Goal: Task Accomplishment & Management: Manage account settings

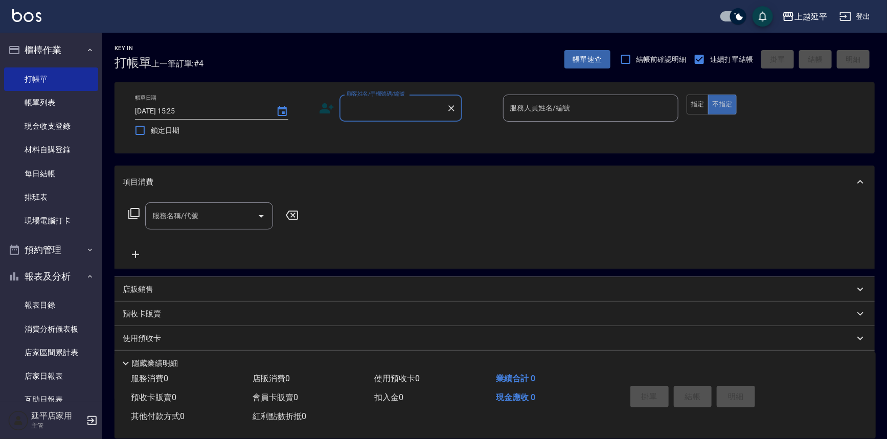
scroll to position [325, 0]
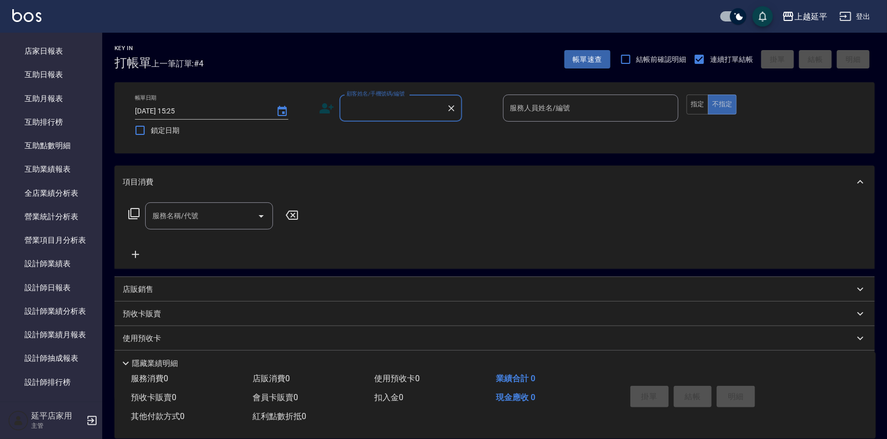
click at [401, 115] on input "顧客姓名/手機號碼/編號" at bounding box center [393, 108] width 98 height 18
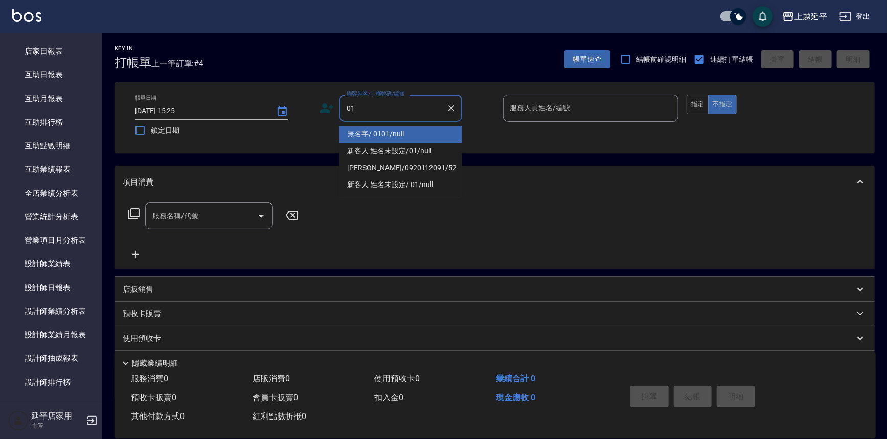
drag, startPoint x: 406, startPoint y: 128, endPoint x: 602, endPoint y: 123, distance: 196.4
click at [406, 128] on li "無名字/ 0101/null" at bounding box center [400, 134] width 123 height 17
type input "無名字/ 0101/null"
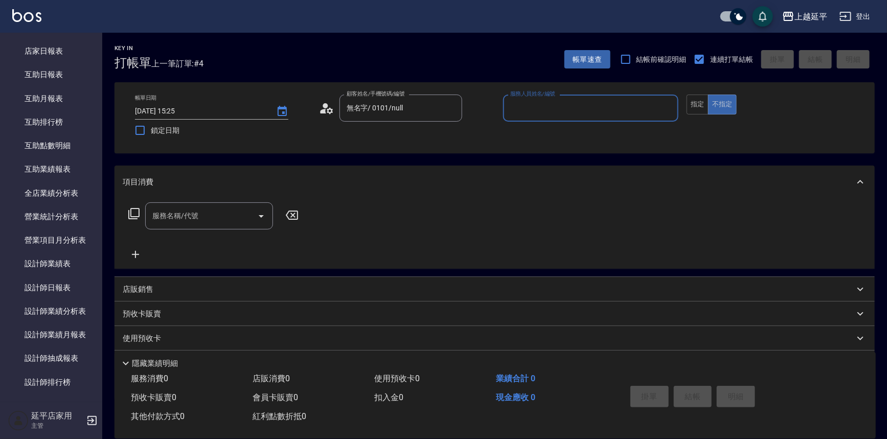
click at [597, 106] on input "服務人員姓名/編號" at bounding box center [591, 108] width 167 height 18
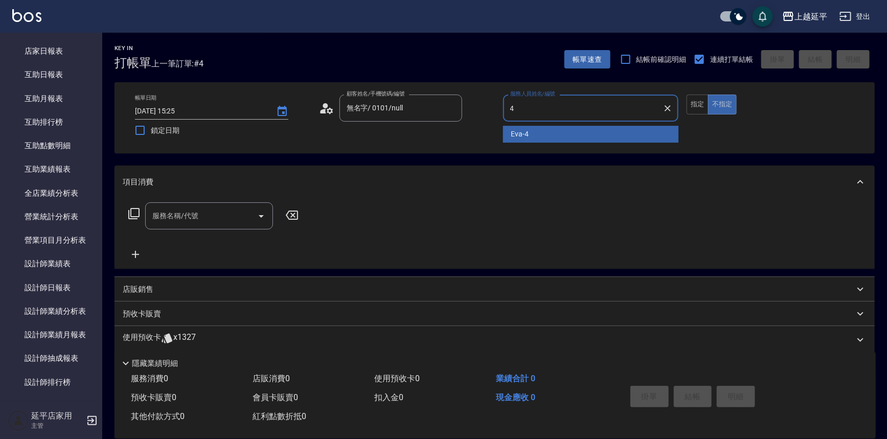
click at [579, 130] on div "[PERSON_NAME] -4" at bounding box center [591, 134] width 176 height 17
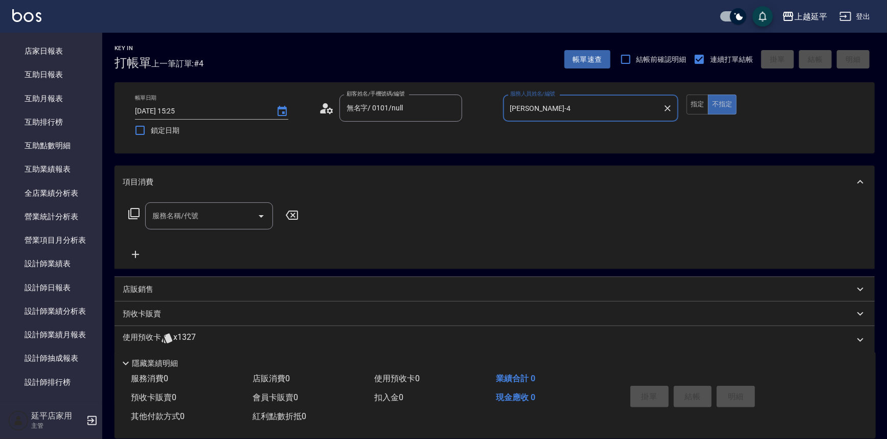
type input "[PERSON_NAME]-4"
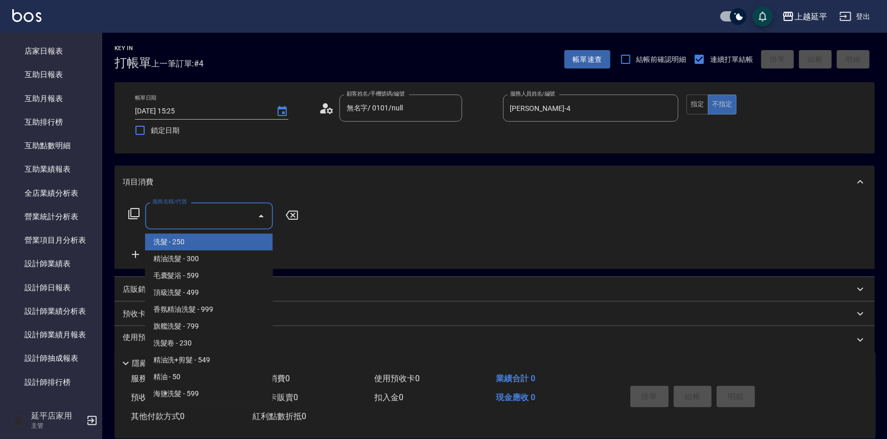
drag, startPoint x: 185, startPoint y: 225, endPoint x: 190, endPoint y: 221, distance: 7.0
click at [187, 223] on input "服務名稱/代號" at bounding box center [201, 216] width 103 height 18
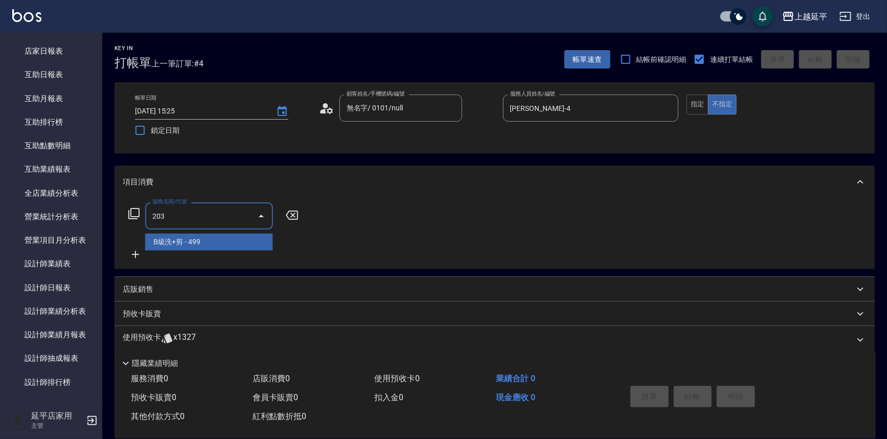
drag, startPoint x: 210, startPoint y: 238, endPoint x: 152, endPoint y: 246, distance: 58.3
click at [210, 237] on span "B級洗+剪 - 499" at bounding box center [209, 242] width 128 height 17
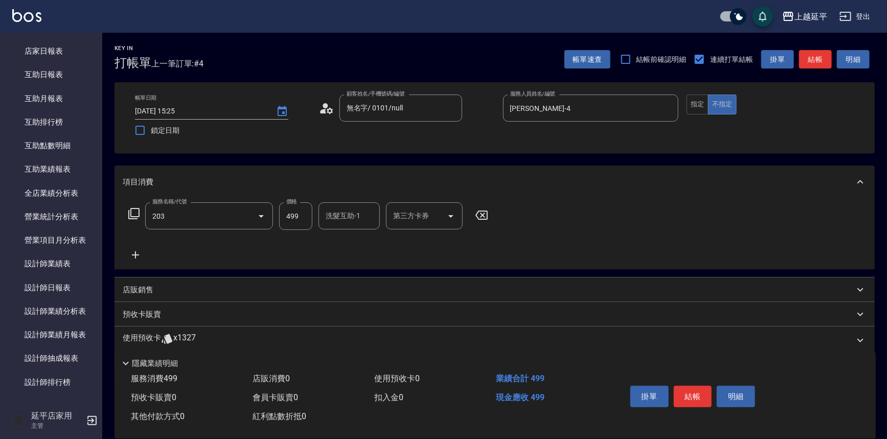
type input "B級洗+剪(203)"
click at [138, 253] on icon at bounding box center [136, 255] width 26 height 12
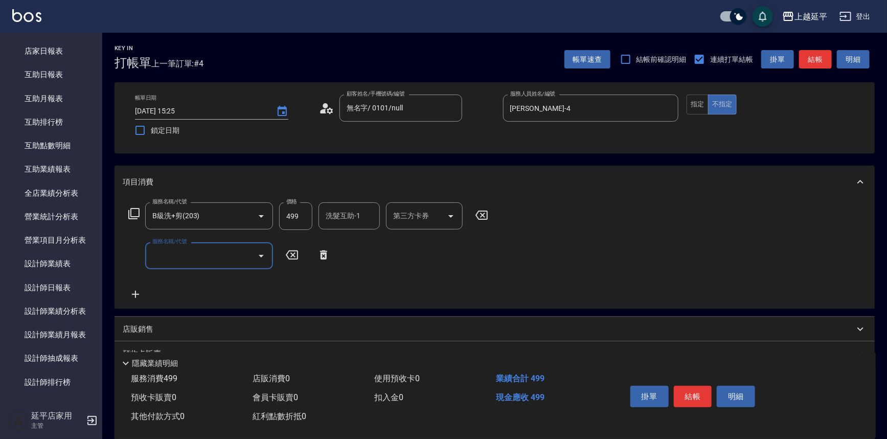
click at [217, 252] on input "服務名稱/代號" at bounding box center [201, 256] width 103 height 18
click at [231, 280] on span "B級洗+剪 - 499" at bounding box center [209, 282] width 128 height 17
type input "B級洗+剪(203)"
click at [135, 297] on icon at bounding box center [135, 294] width 7 height 7
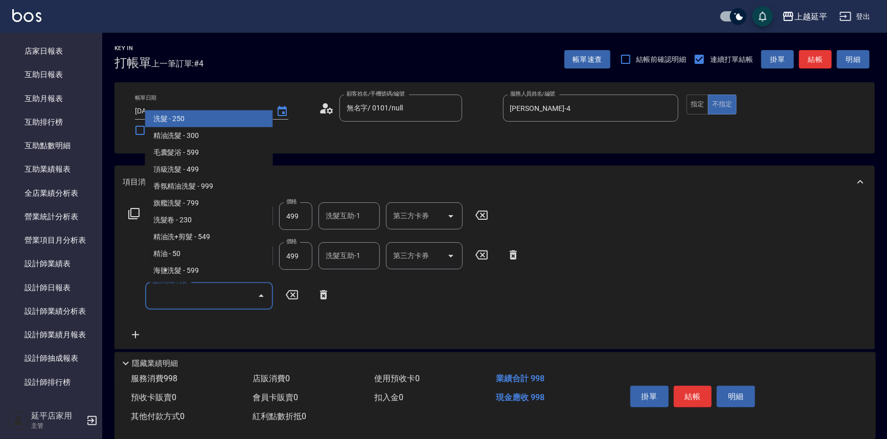
click at [176, 297] on input "服務名稱/代號" at bounding box center [201, 296] width 103 height 18
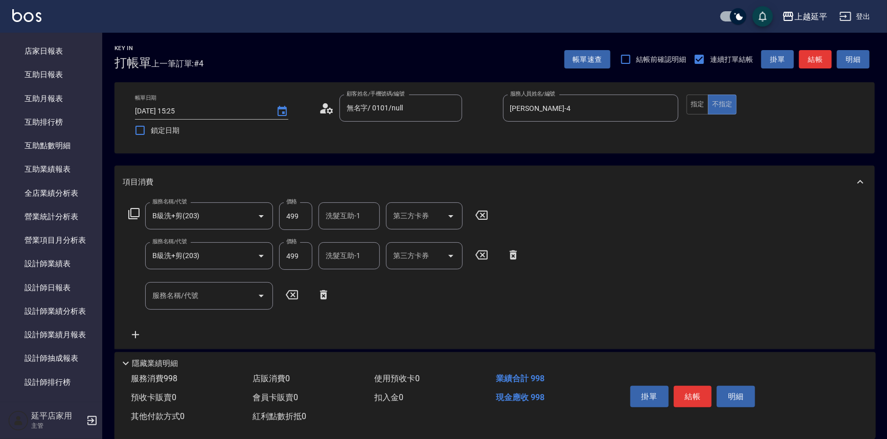
click at [292, 297] on icon at bounding box center [292, 295] width 26 height 12
click at [238, 297] on input "服務名稱/代號" at bounding box center [201, 296] width 103 height 18
click at [222, 320] on span "B級洗+剪 - 499" at bounding box center [209, 321] width 128 height 17
type input "B級洗+剪(203)"
click at [705, 105] on button "指定" at bounding box center [698, 105] width 22 height 20
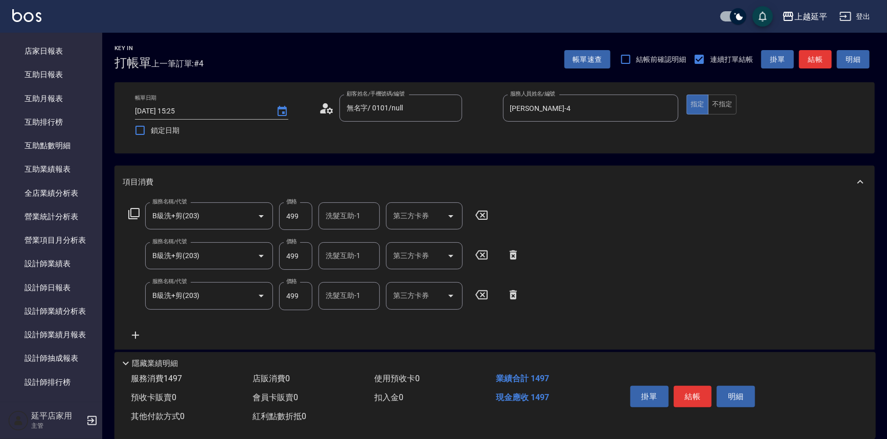
click at [829, 56] on button "結帳" at bounding box center [815, 59] width 33 height 19
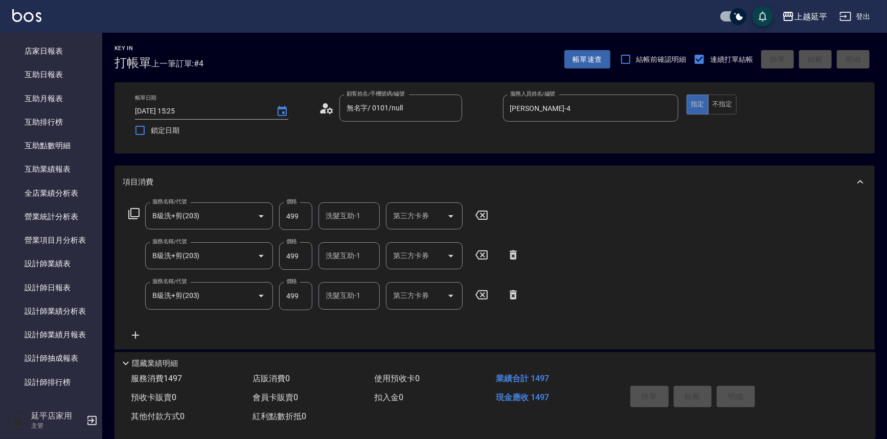
type input "[DATE] 17:02"
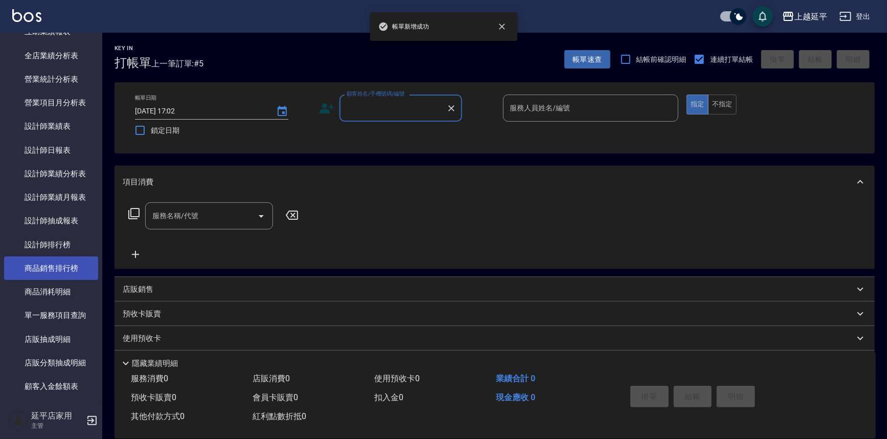
scroll to position [465, 0]
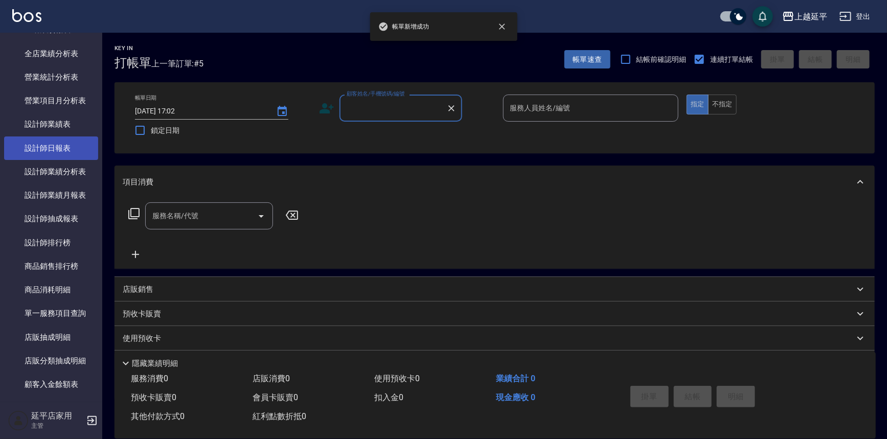
click at [68, 150] on link "設計師日報表" at bounding box center [51, 149] width 94 height 24
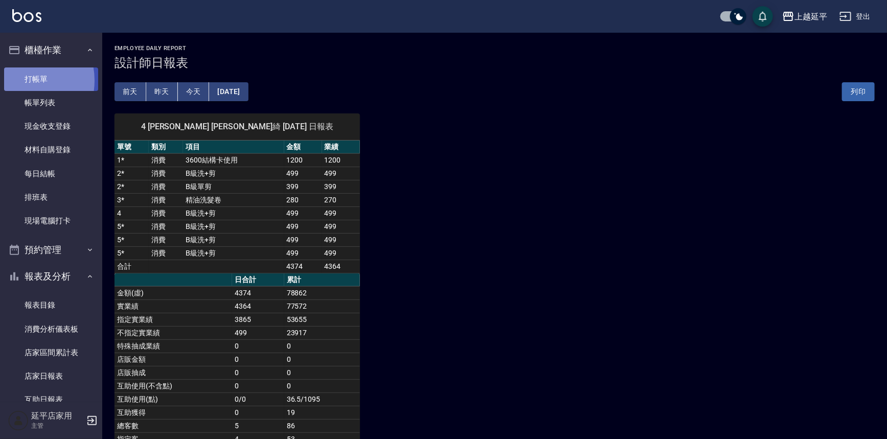
click at [19, 80] on link "打帳單" at bounding box center [51, 79] width 94 height 24
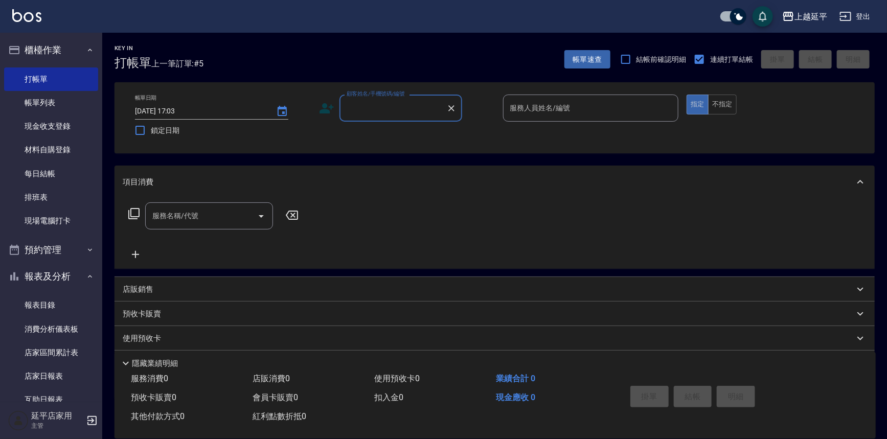
click at [400, 112] on input "顧客姓名/手機號碼/編號" at bounding box center [393, 108] width 98 height 18
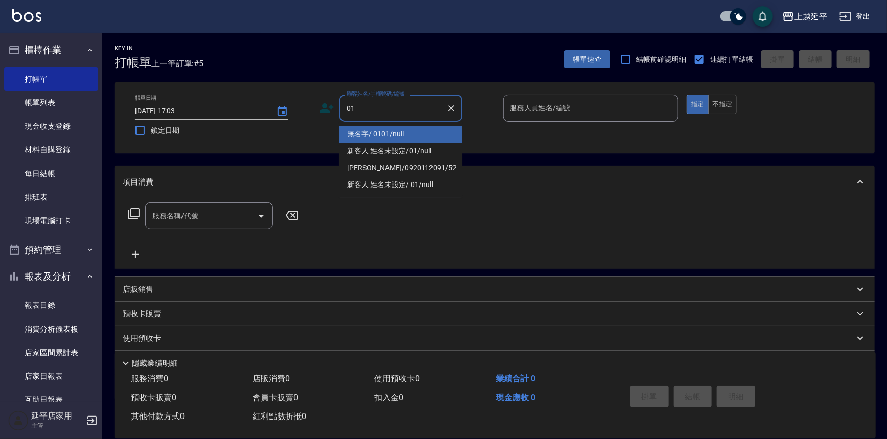
click at [404, 138] on li "無名字/ 0101/null" at bounding box center [400, 134] width 123 height 17
type input "無名字/ 0101/null"
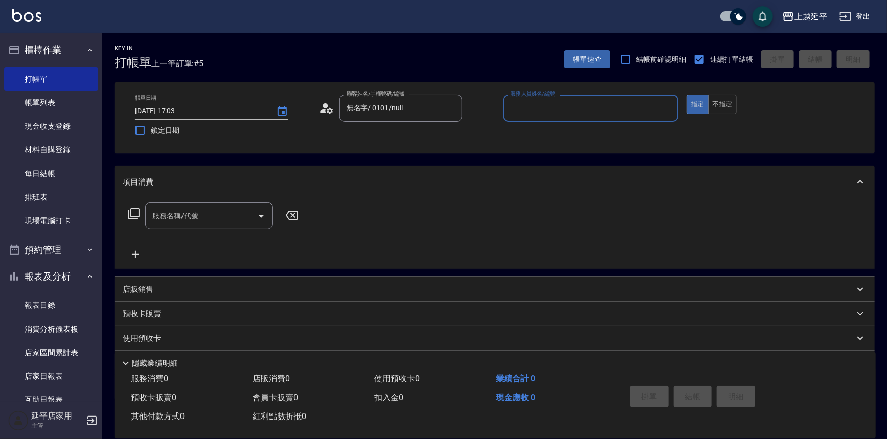
click at [554, 107] on input "服務人員姓名/編號" at bounding box center [591, 108] width 167 height 18
click at [540, 137] on div "[PERSON_NAME] -4" at bounding box center [591, 134] width 176 height 17
type input "[PERSON_NAME]-4"
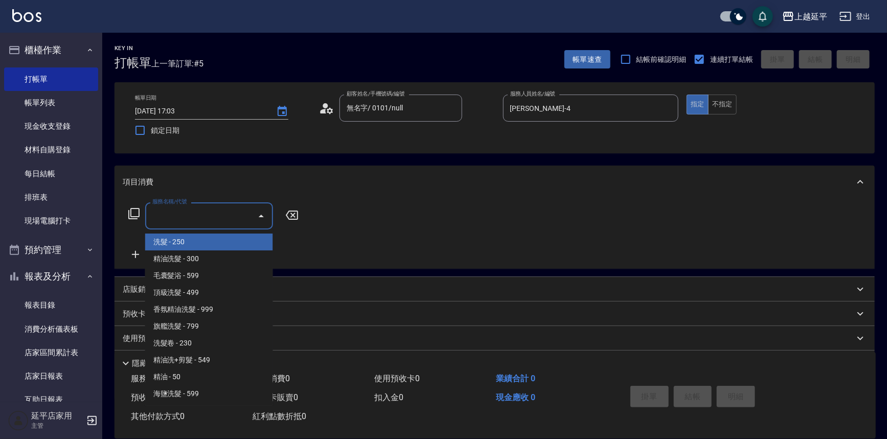
click at [223, 208] on input "服務名稱/代號" at bounding box center [201, 216] width 103 height 18
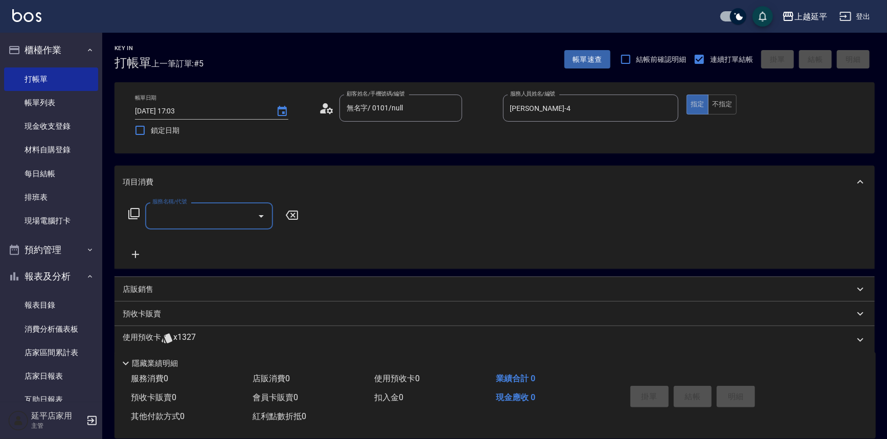
click at [240, 212] on input "服務名稱/代號" at bounding box center [201, 216] width 103 height 18
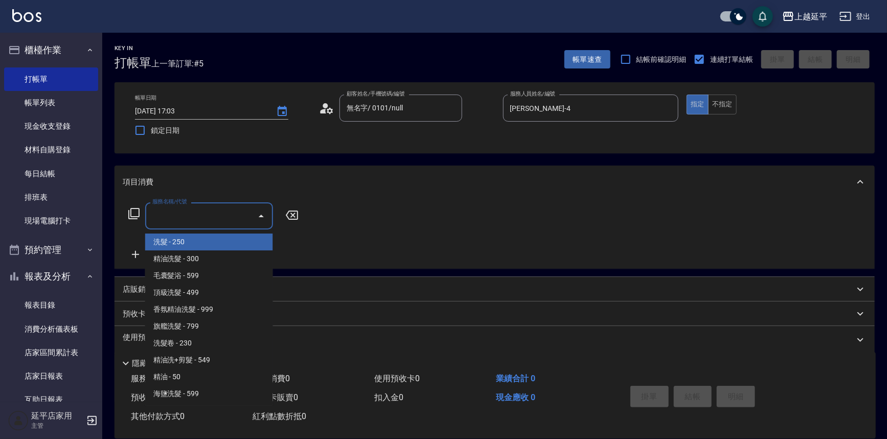
click at [240, 212] on input "服務名稱/代號" at bounding box center [201, 216] width 103 height 18
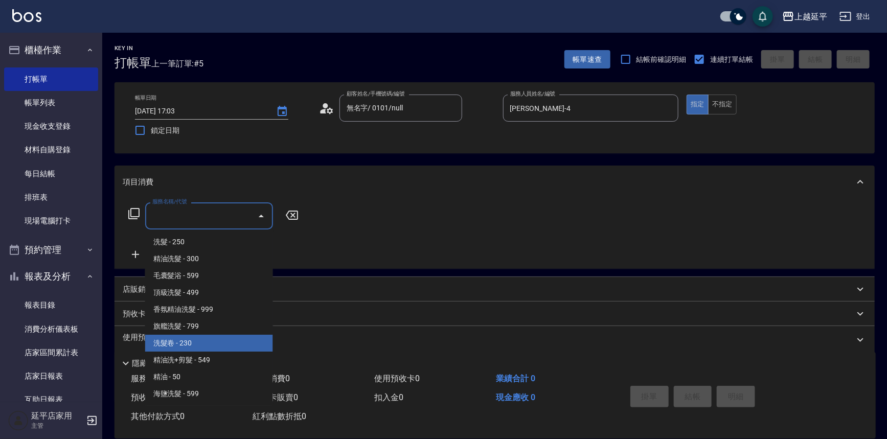
click at [210, 335] on span "洗髮卷 - 230" at bounding box center [209, 343] width 128 height 17
type input "洗髮卷(107)"
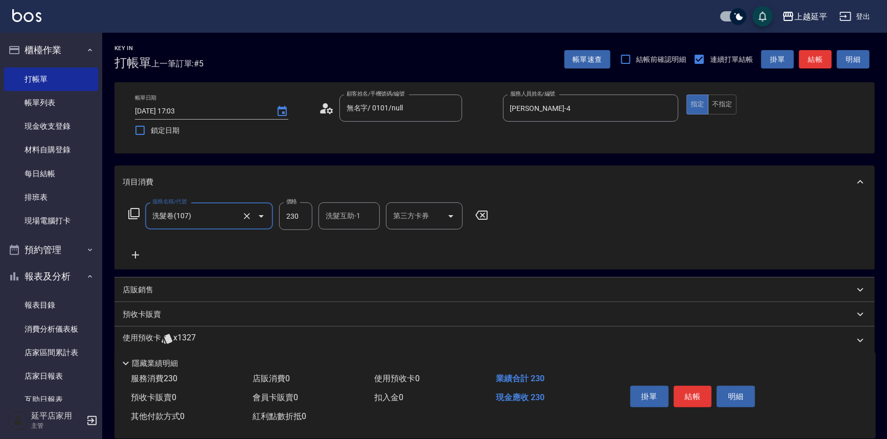
click at [304, 215] on input "230" at bounding box center [295, 216] width 33 height 28
type input "200"
click at [393, 238] on div "服務名稱/代號 洗髮卷(107) 服務名稱/代號 價格 200 價格 洗髮互助-1 洗髮互助-1 第三方卡券 第三方卡券" at bounding box center [309, 231] width 372 height 59
click at [455, 217] on icon "Open" at bounding box center [451, 216] width 12 height 12
click at [432, 235] on span "舊有卡券" at bounding box center [424, 242] width 77 height 17
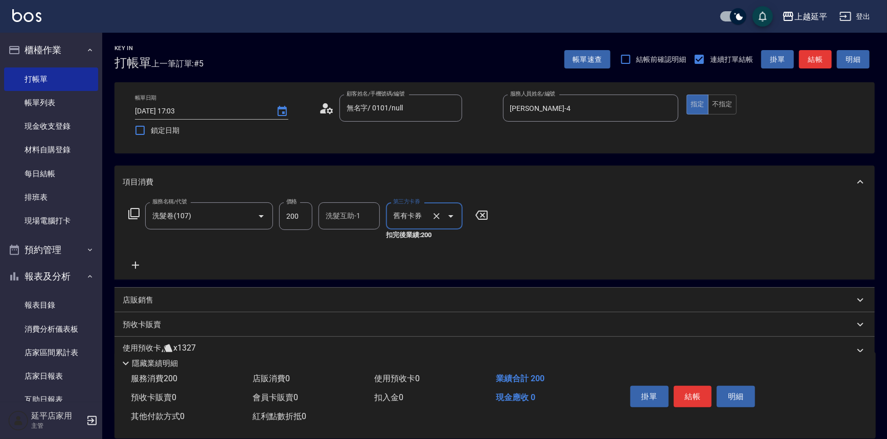
type input "舊有卡券"
click at [720, 104] on button "不指定" at bounding box center [722, 105] width 29 height 20
click at [138, 262] on icon at bounding box center [136, 265] width 26 height 12
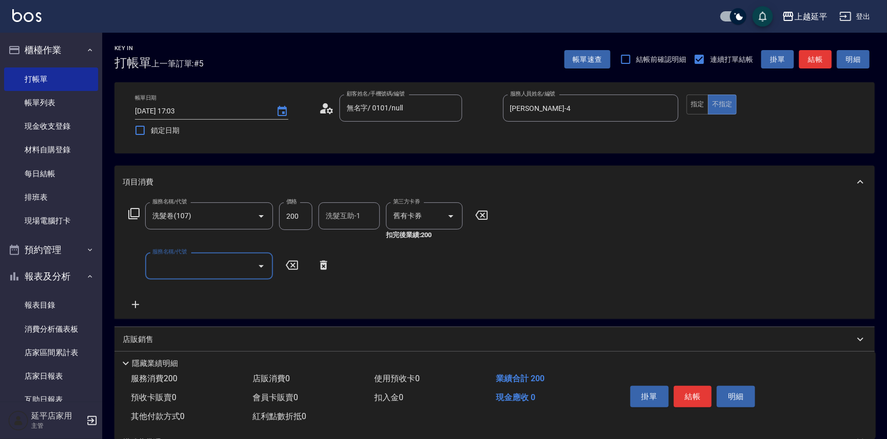
click at [175, 266] on input "服務名稱/代號" at bounding box center [201, 266] width 103 height 18
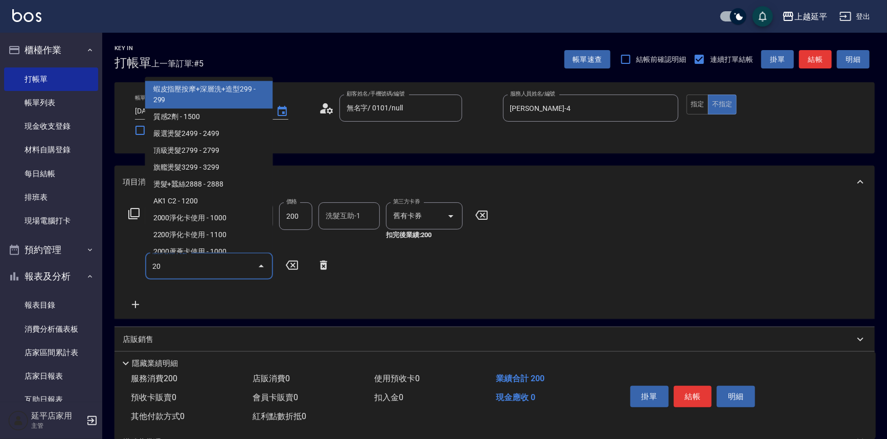
type input "201"
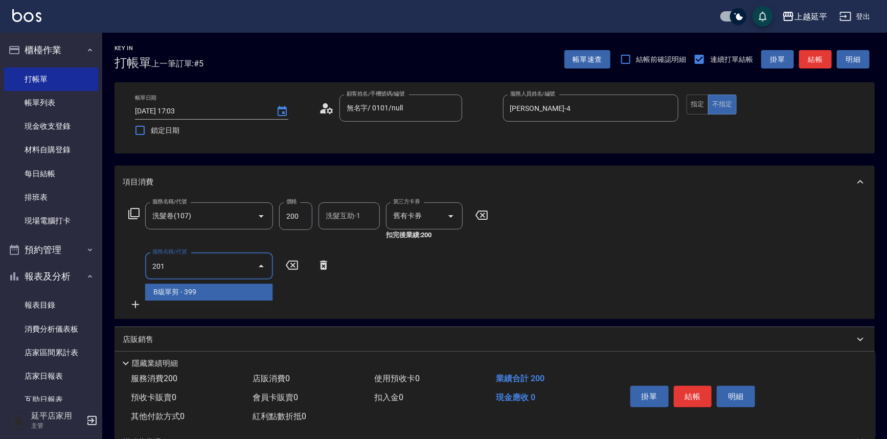
click at [189, 290] on span "B級單剪 - 399" at bounding box center [209, 292] width 128 height 17
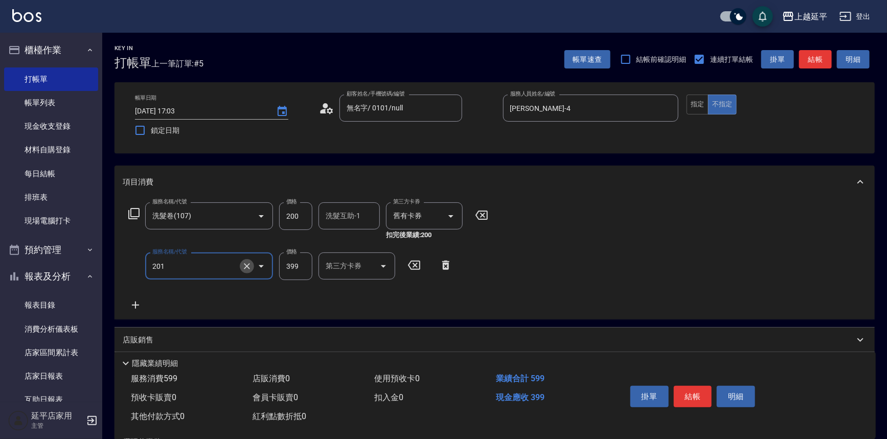
click at [245, 267] on icon "Clear" at bounding box center [247, 266] width 10 height 10
click at [197, 268] on input "服務名稱/代號" at bounding box center [195, 266] width 90 height 18
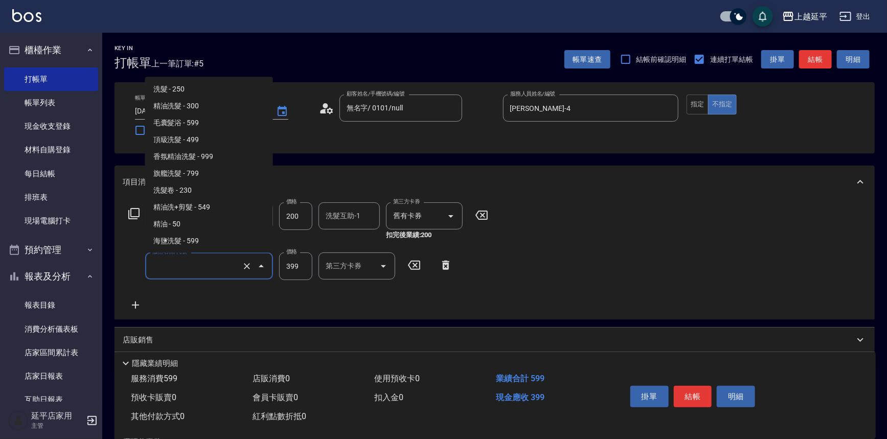
scroll to position [159, 0]
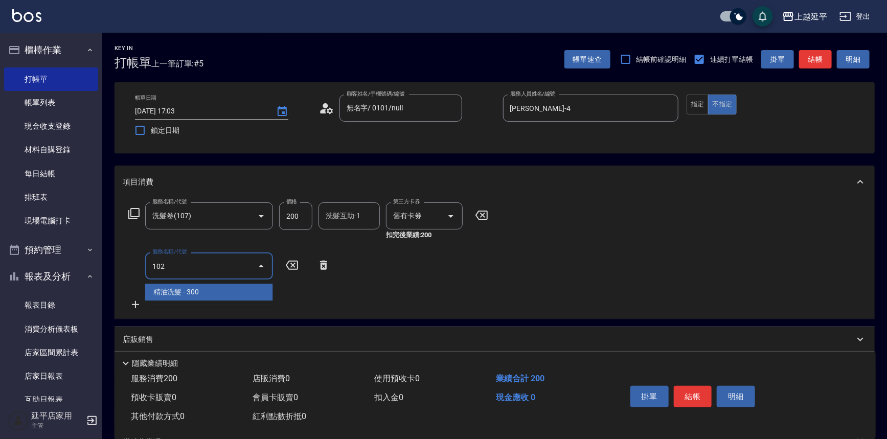
click at [205, 286] on span "精油洗髮 - 300" at bounding box center [209, 292] width 128 height 17
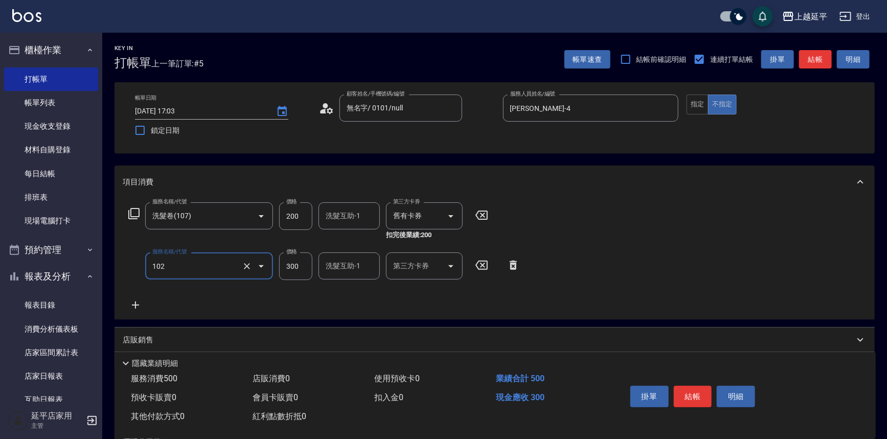
type input "精油洗髮(102)"
type input "50"
click at [516, 295] on div "服務名稱/代號 洗髮卷(107) 服務名稱/代號 價格 200 價格 洗髮互助-1 洗髮互助-1 第三方卡券 舊有卡券 第三方卡券 扣完後業績: 200 服務…" at bounding box center [324, 256] width 403 height 109
click at [820, 59] on button "結帳" at bounding box center [815, 59] width 33 height 19
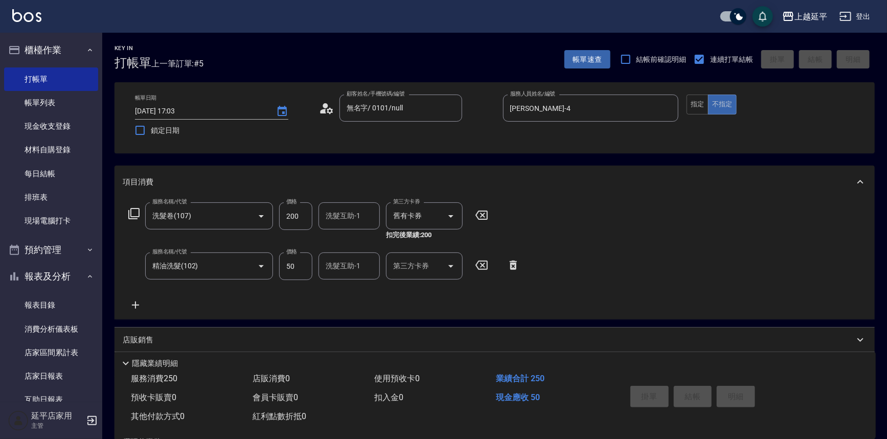
type input "[DATE] 17:04"
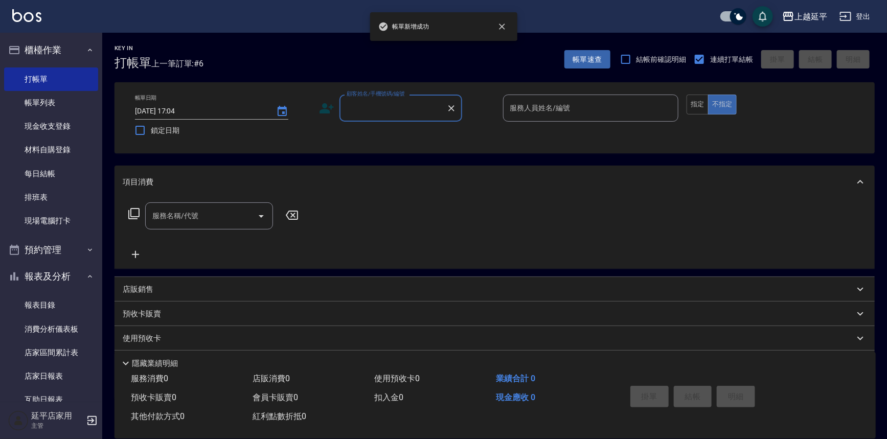
click at [407, 107] on input "顧客姓名/手機號碼/編號" at bounding box center [393, 108] width 98 height 18
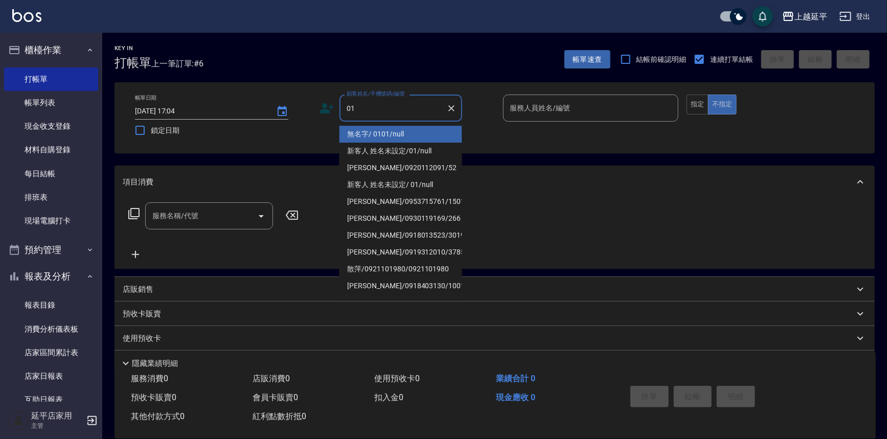
click at [405, 134] on li "無名字/ 0101/null" at bounding box center [400, 134] width 123 height 17
type input "無名字/ 0101/null"
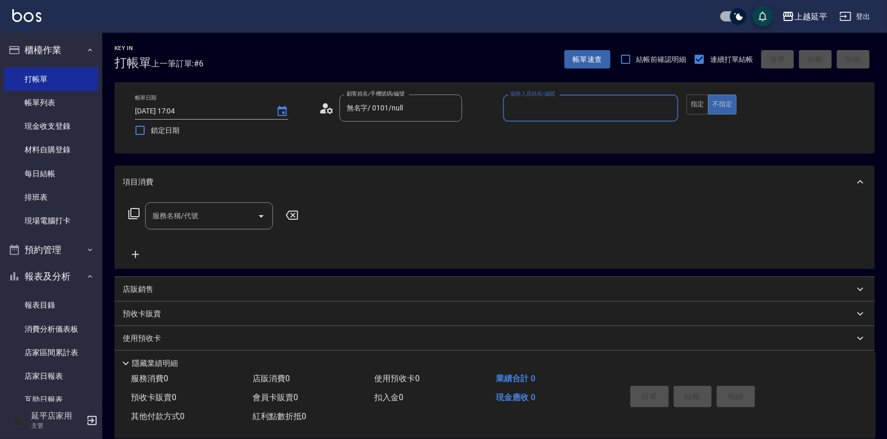
click at [521, 115] on input "服務人員姓名/編號" at bounding box center [591, 108] width 167 height 18
drag, startPoint x: 534, startPoint y: 133, endPoint x: 526, endPoint y: 134, distance: 8.3
click at [534, 132] on div "[PERSON_NAME] -4" at bounding box center [591, 134] width 176 height 17
type input "[PERSON_NAME]-4"
click at [166, 218] on div "服務名稱/代號 服務名稱/代號" at bounding box center [209, 215] width 128 height 27
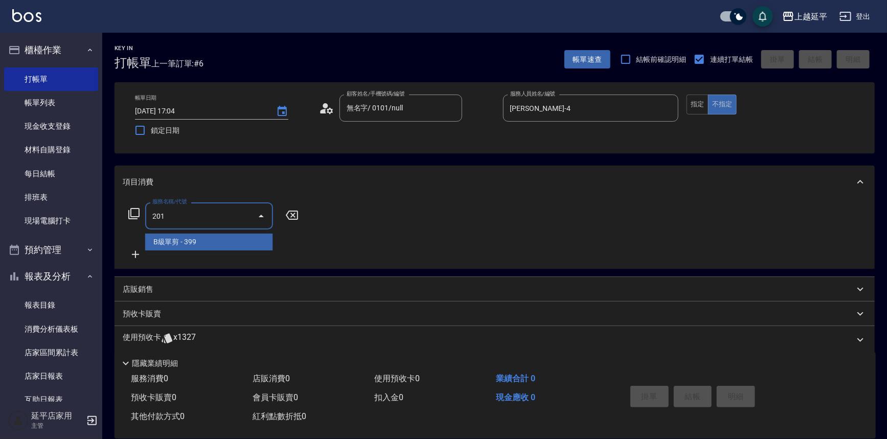
click at [212, 237] on span "B級單剪 - 399" at bounding box center [209, 242] width 128 height 17
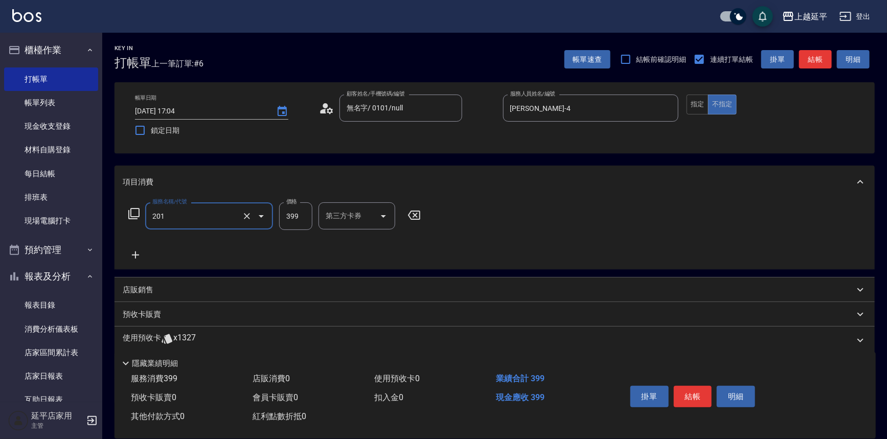
type input "B級單剪(201)"
click at [289, 222] on input "399" at bounding box center [295, 216] width 33 height 28
type input "100"
click at [697, 100] on button "指定" at bounding box center [698, 105] width 22 height 20
click at [807, 59] on button "結帳" at bounding box center [815, 59] width 33 height 19
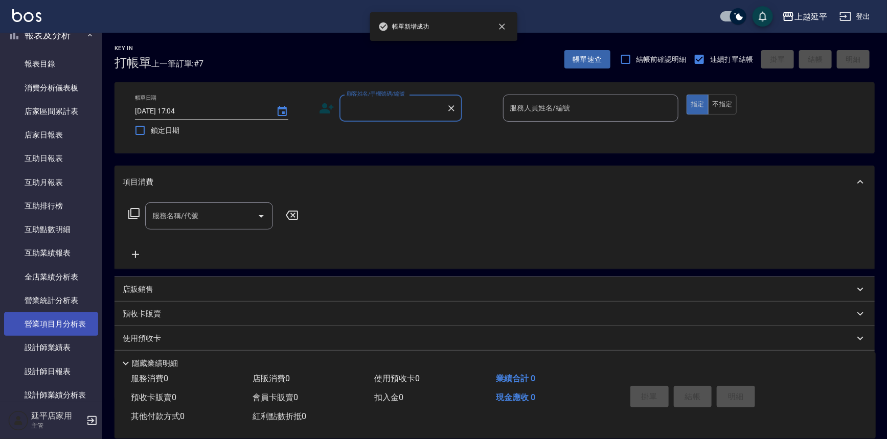
scroll to position [325, 0]
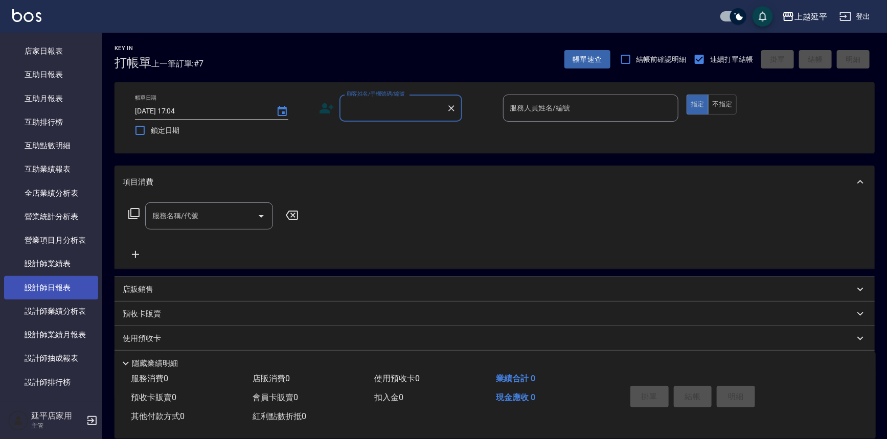
click at [73, 291] on link "設計師日報表" at bounding box center [51, 288] width 94 height 24
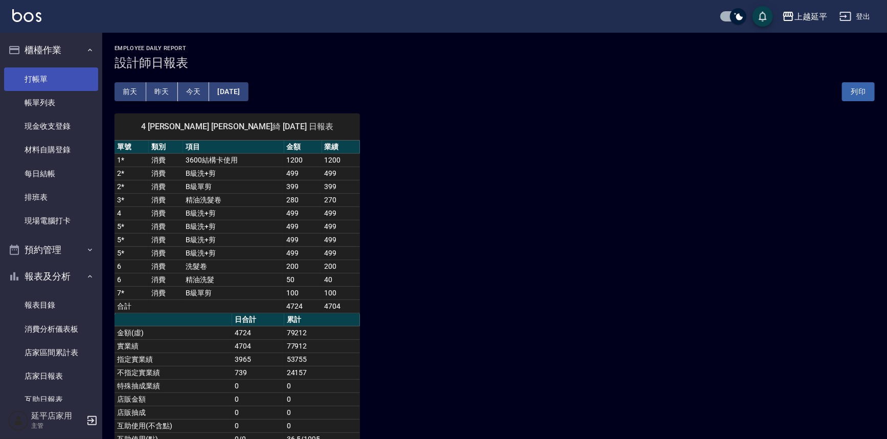
click at [39, 74] on link "打帳單" at bounding box center [51, 79] width 94 height 24
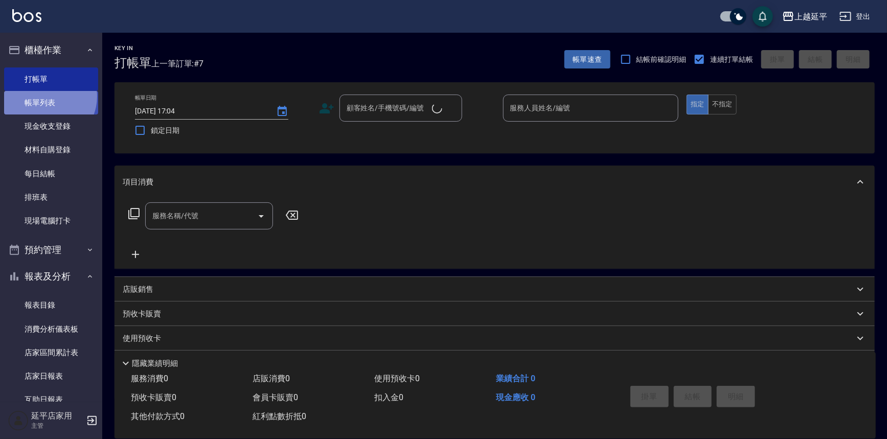
click at [44, 97] on link "帳單列表" at bounding box center [51, 103] width 94 height 24
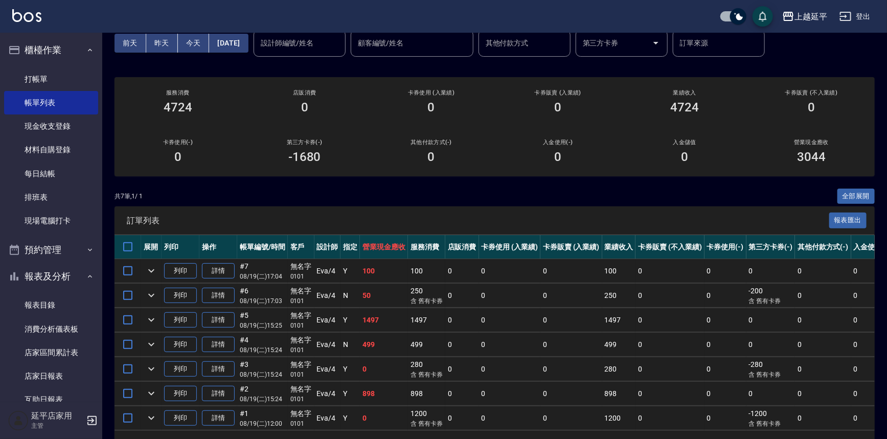
scroll to position [86, 0]
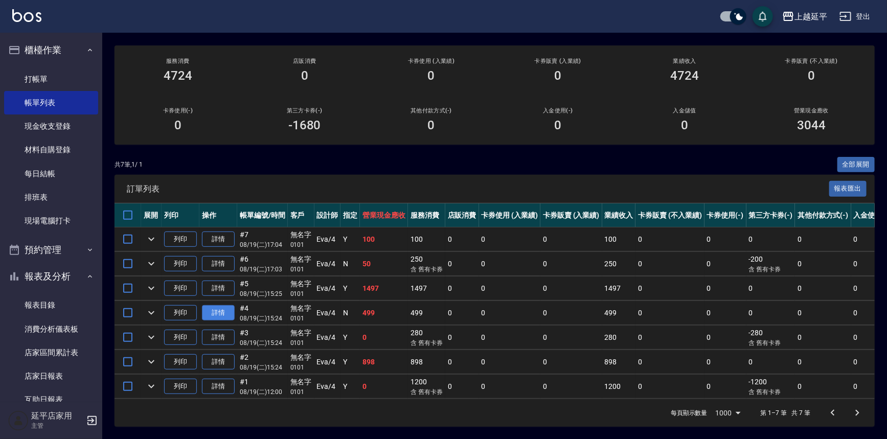
click at [226, 305] on link "詳情" at bounding box center [218, 313] width 33 height 16
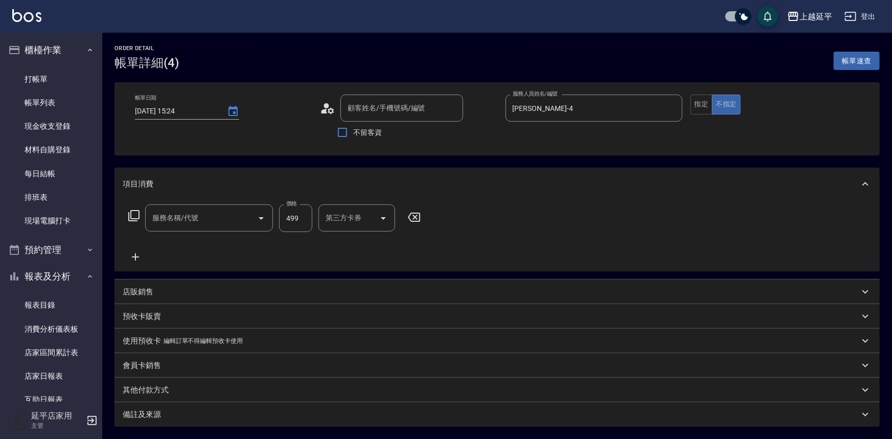
type input "[DATE] 15:24"
type input "[PERSON_NAME]-4"
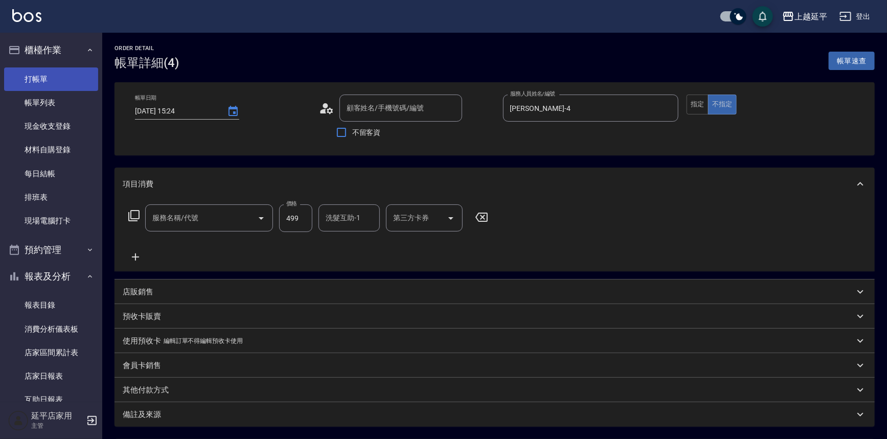
click at [57, 78] on link "打帳單" at bounding box center [51, 79] width 94 height 24
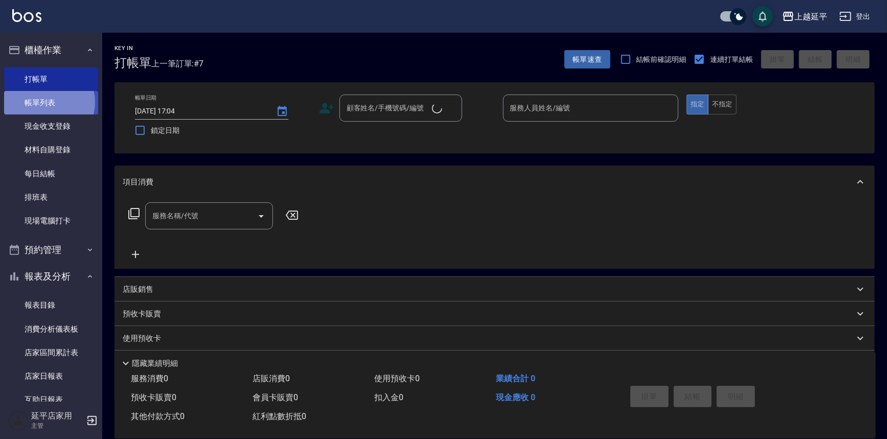
click at [45, 102] on link "帳單列表" at bounding box center [51, 103] width 94 height 24
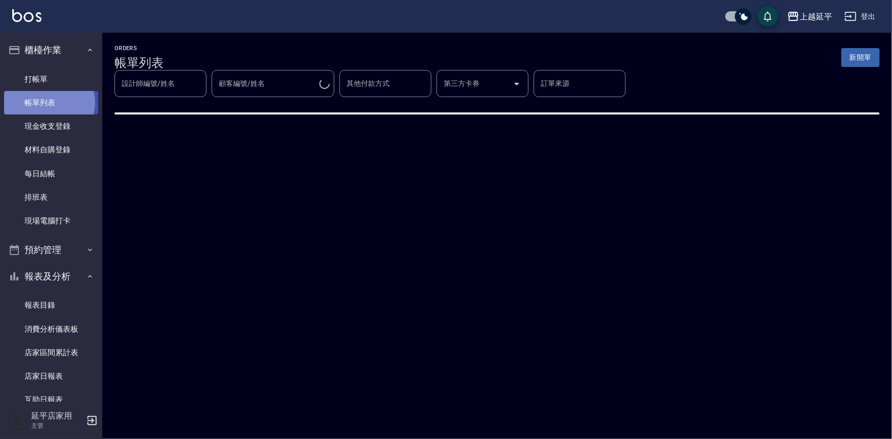
click at [45, 102] on link "帳單列表" at bounding box center [51, 103] width 94 height 24
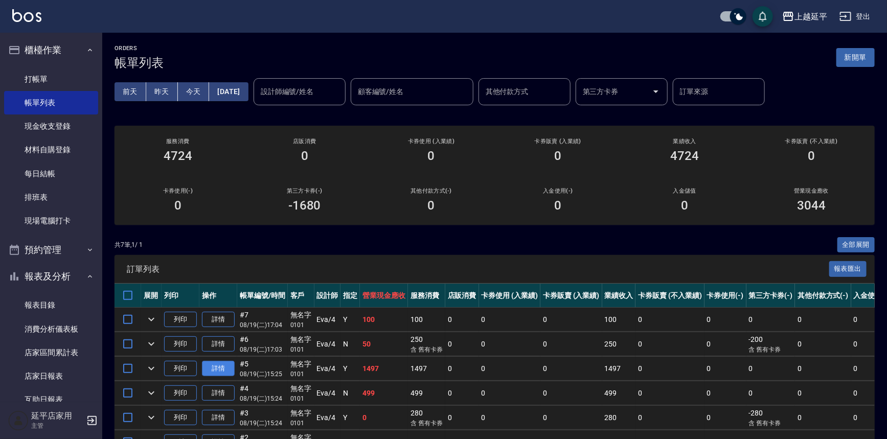
click at [229, 366] on link "詳情" at bounding box center [218, 369] width 33 height 16
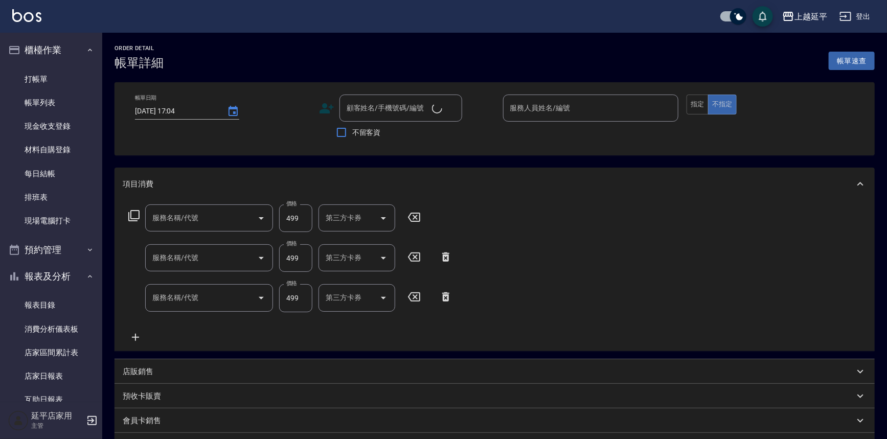
type input "[DATE] 15:25"
type input "[PERSON_NAME]-4"
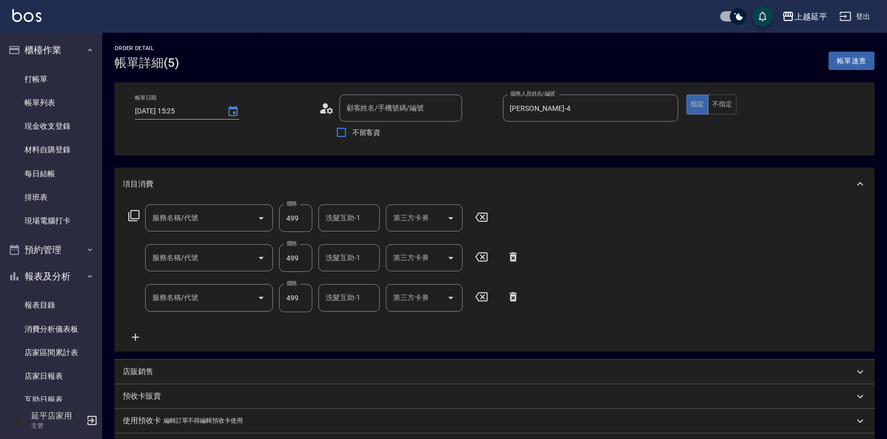
click at [478, 215] on icon at bounding box center [482, 217] width 26 height 12
click at [484, 256] on icon at bounding box center [482, 257] width 26 height 12
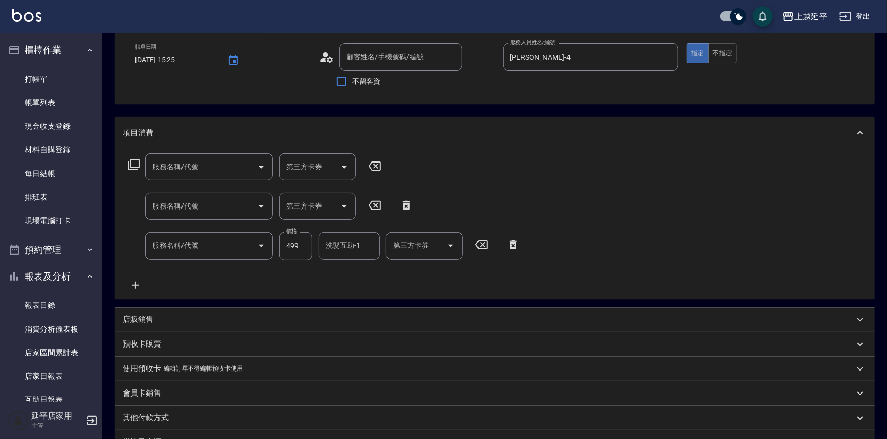
scroll to position [139, 0]
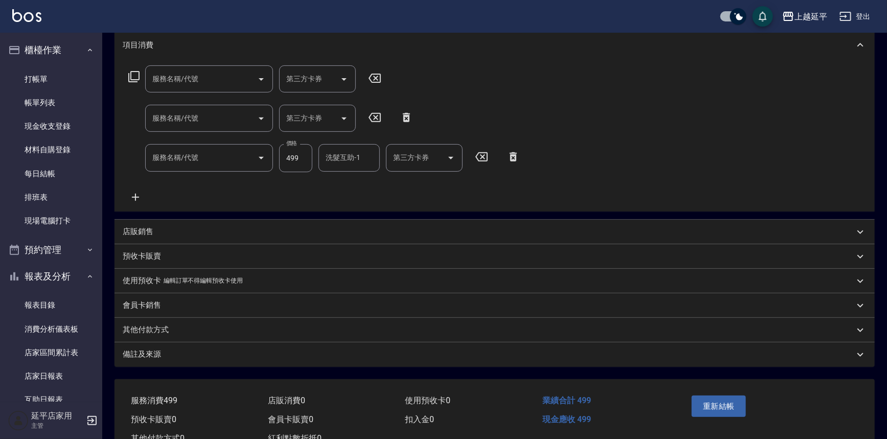
type input "無名字/ 0101/null"
type input "B級洗+剪(203)"
click at [733, 405] on button "重新結帳" at bounding box center [719, 406] width 54 height 21
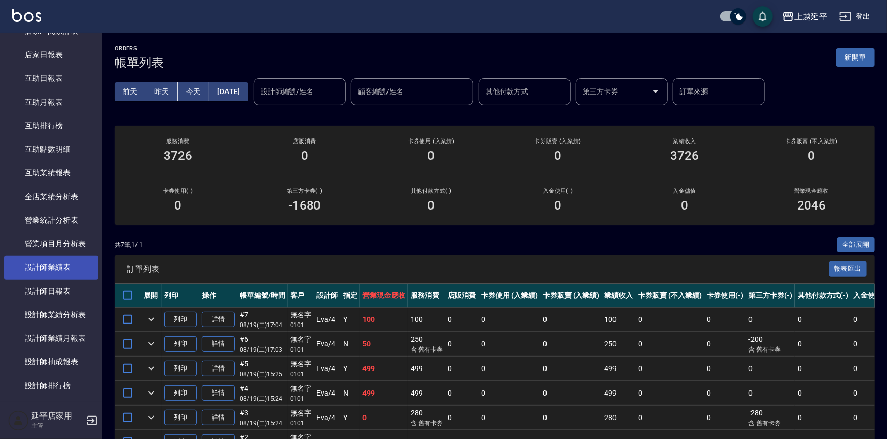
scroll to position [325, 0]
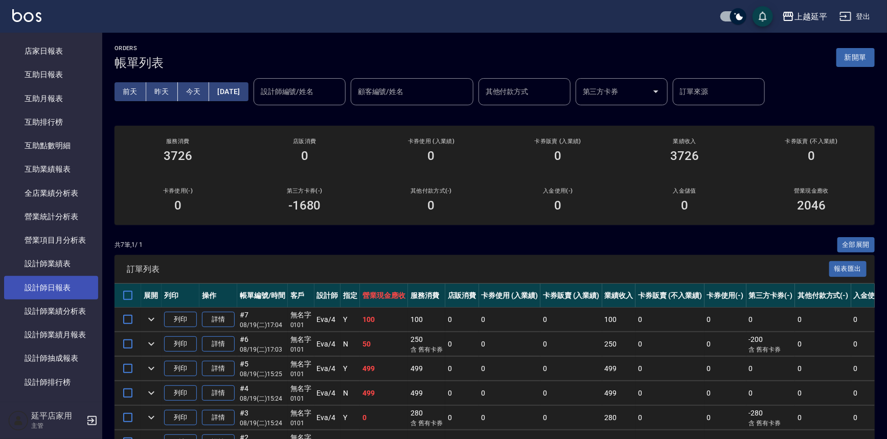
click at [69, 284] on link "設計師日報表" at bounding box center [51, 288] width 94 height 24
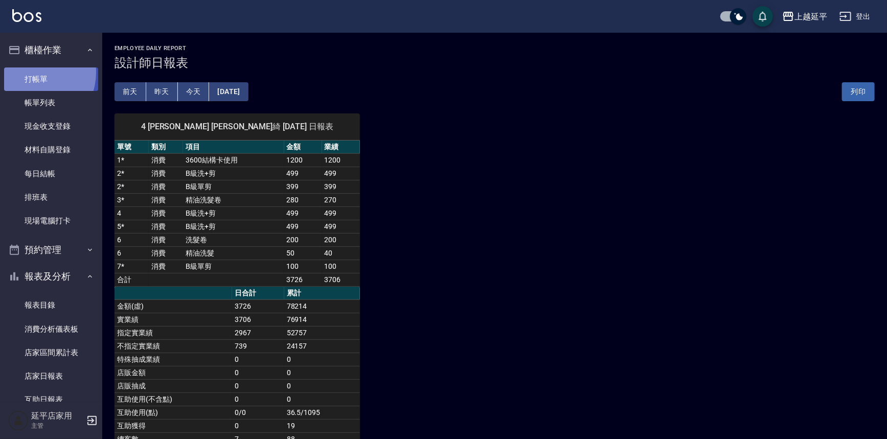
click at [31, 72] on link "打帳單" at bounding box center [51, 79] width 94 height 24
